Goal: Check status: Check status

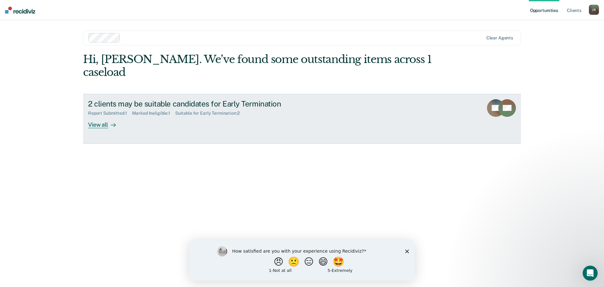
click at [102, 116] on div "View all" at bounding box center [105, 122] width 35 height 12
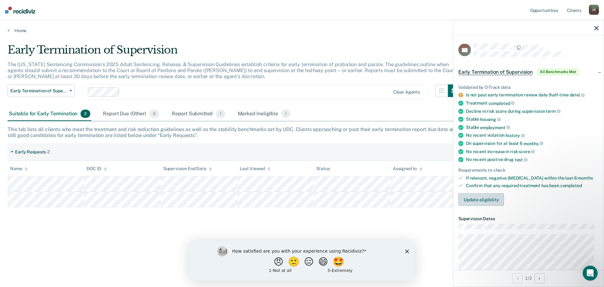
click at [494, 199] on button "Update eligibility" at bounding box center [482, 199] width 46 height 13
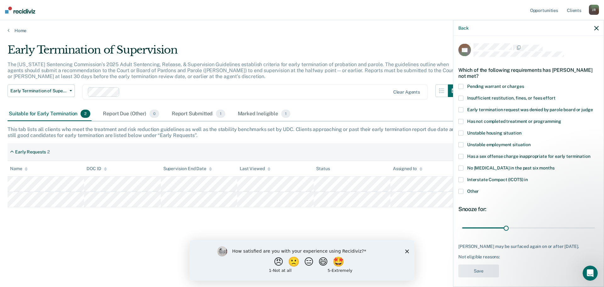
click at [598, 26] on icon "button" at bounding box center [597, 28] width 4 height 4
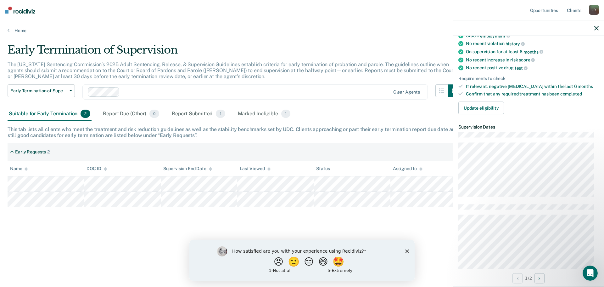
scroll to position [94, 0]
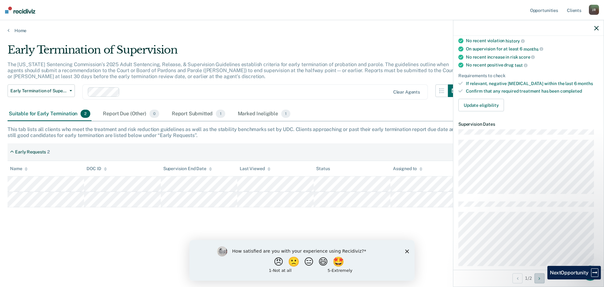
click at [543, 279] on button "Next Opportunity" at bounding box center [540, 278] width 10 height 10
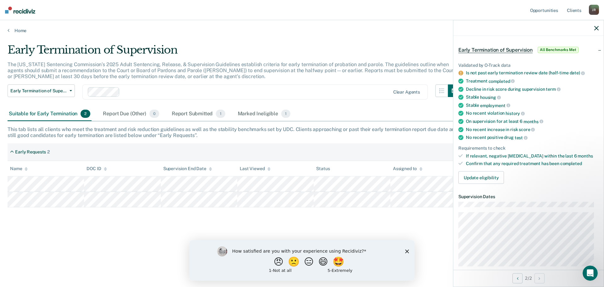
scroll to position [0, 0]
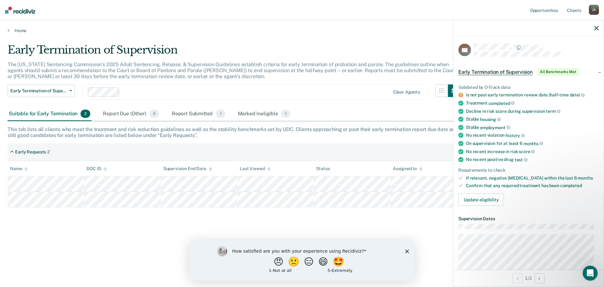
click at [315, 118] on div "Suitable for Early Termination 2 Report Due (Other) 0 Report Submitted 1 Marked…" at bounding box center [302, 114] width 589 height 14
